Goal: Navigation & Orientation: Find specific page/section

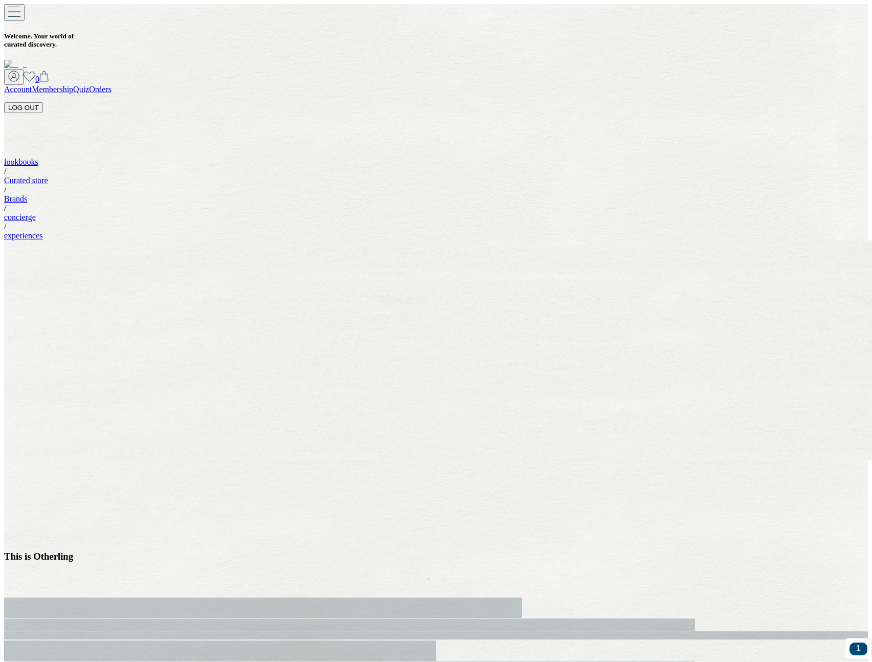
click at [452, 551] on div "This is Otherling" at bounding box center [440, 556] width 872 height 11
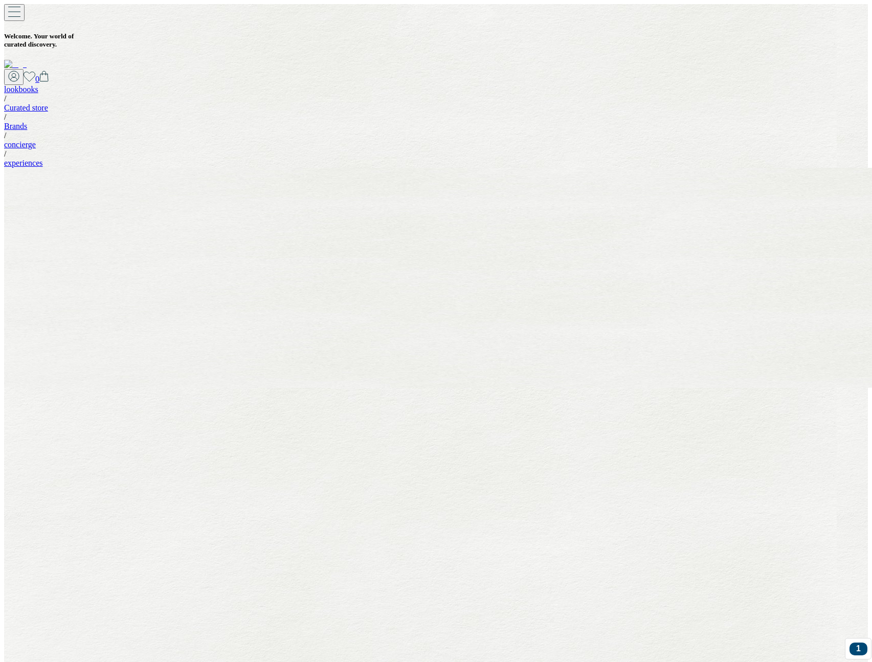
click at [38, 85] on link "lookbooks" at bounding box center [21, 89] width 34 height 9
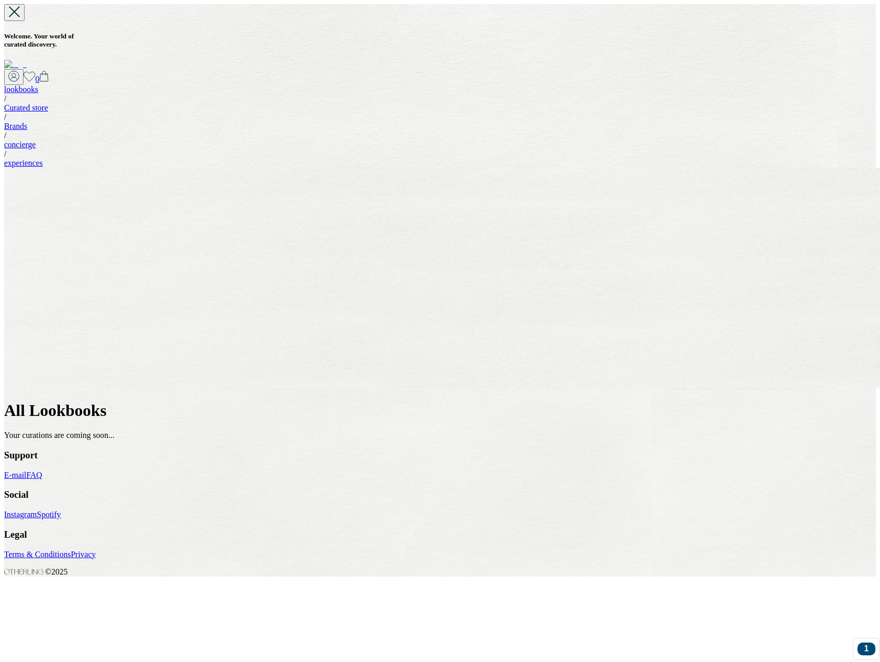
drag, startPoint x: 337, startPoint y: 116, endPoint x: 561, endPoint y: 141, distance: 226.0
click at [561, 401] on div "All Lookbooks Your curations are coming soon..." at bounding box center [440, 420] width 872 height 39
click at [561, 431] on p "Your curations are coming soon..." at bounding box center [440, 435] width 872 height 9
